Goal: Task Accomplishment & Management: Complete application form

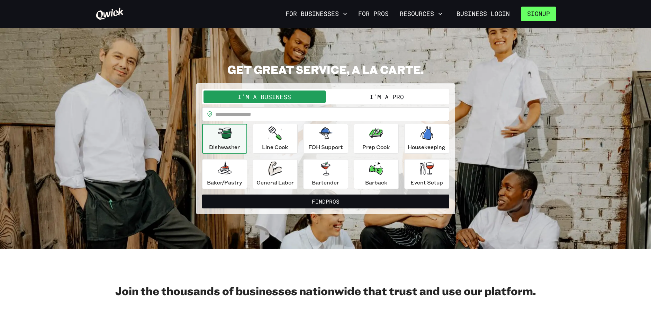
click at [545, 15] on button "Signup" at bounding box center [538, 14] width 35 height 15
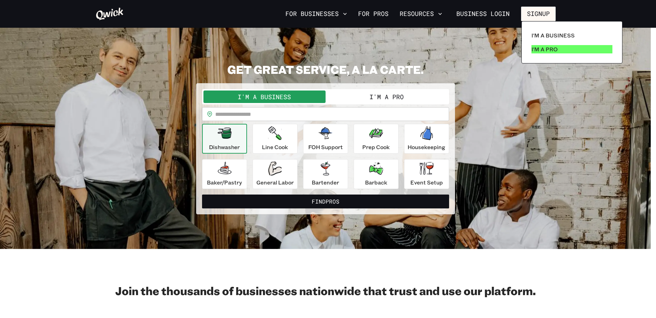
click at [548, 47] on p "I'm a Pro" at bounding box center [545, 49] width 26 height 8
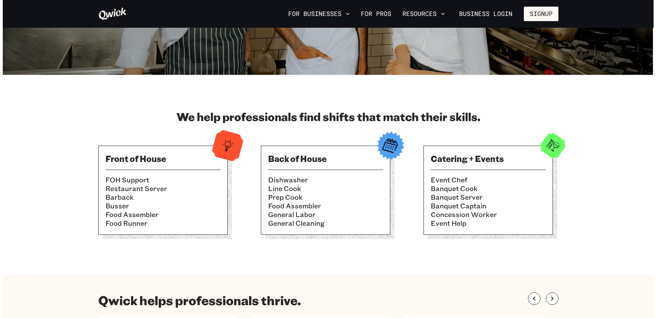
scroll to position [116, 0]
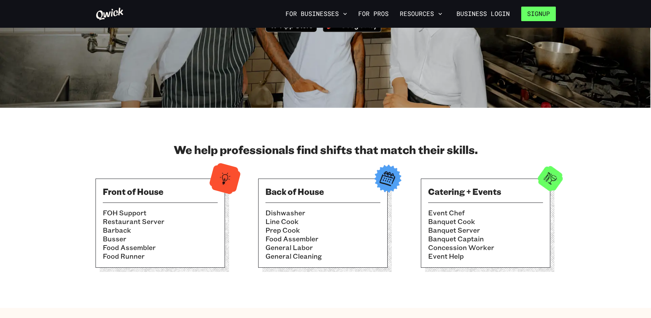
click at [537, 13] on button "Signup" at bounding box center [538, 14] width 35 height 15
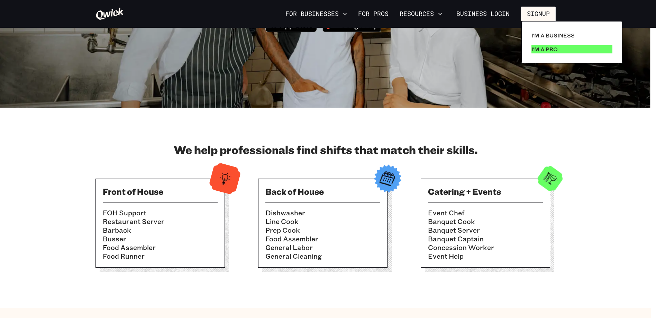
click at [545, 53] on link "I'm a Pro" at bounding box center [572, 49] width 87 height 14
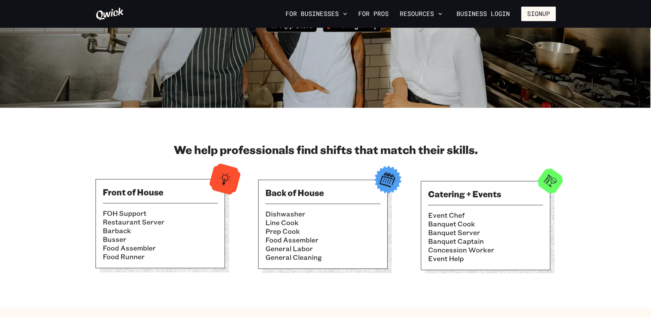
click at [372, 12] on link "For Pros" at bounding box center [374, 14] width 36 height 12
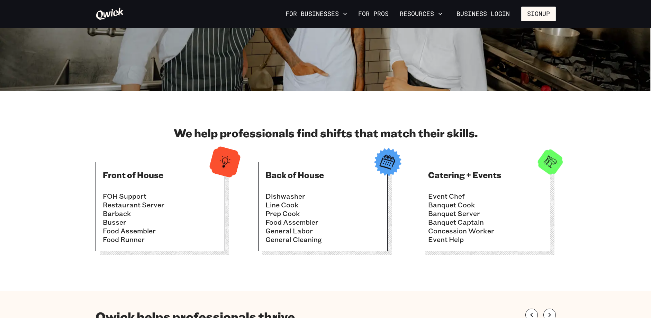
scroll to position [111, 0]
